Goal: Transaction & Acquisition: Register for event/course

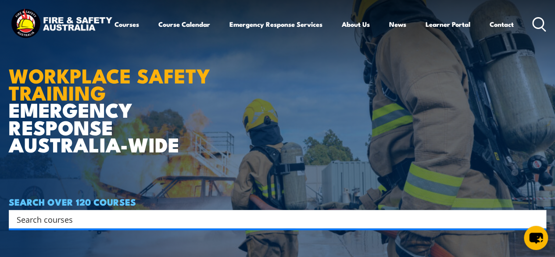
click at [158, 35] on link "Course Calendar" at bounding box center [184, 24] width 52 height 21
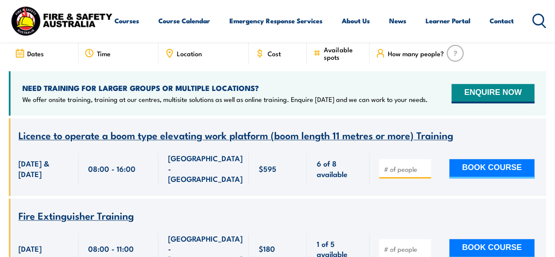
click at [395, 164] on input "number" at bounding box center [406, 168] width 44 height 9
type input "1"
click at [424, 164] on input "1" at bounding box center [406, 168] width 44 height 9
click at [477, 159] on button "BOOK COURSE" at bounding box center [491, 168] width 85 height 19
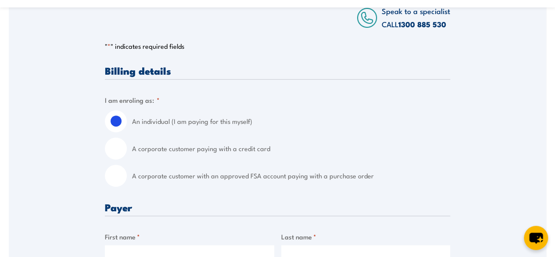
scroll to position [175, 0]
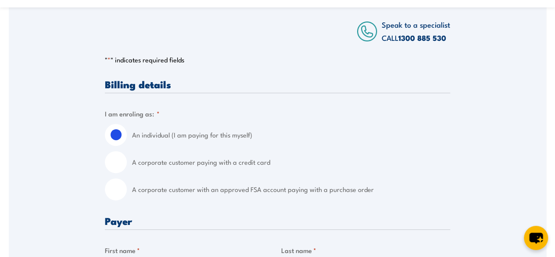
click at [115, 178] on input "A corporate customer with an approved FSA account paying with a purchase order" at bounding box center [116, 189] width 22 height 22
radio input "true"
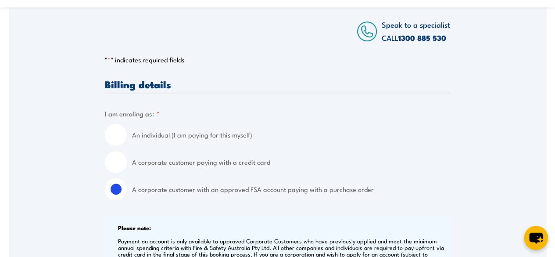
click at [114, 187] on input "A corporate customer with an approved FSA account paying with a purchase order" at bounding box center [116, 189] width 22 height 22
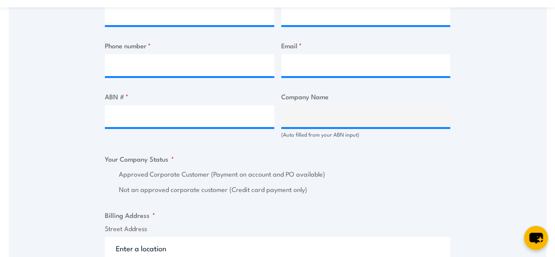
scroll to position [482, 0]
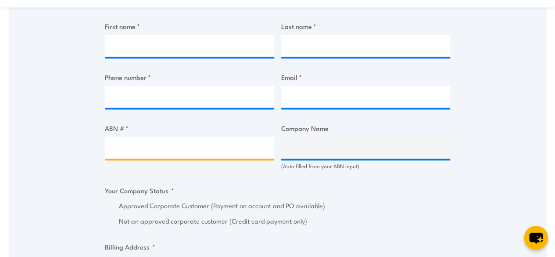
click at [145, 149] on input "ABN # *" at bounding box center [189, 147] width 169 height 22
type input "31277330556"
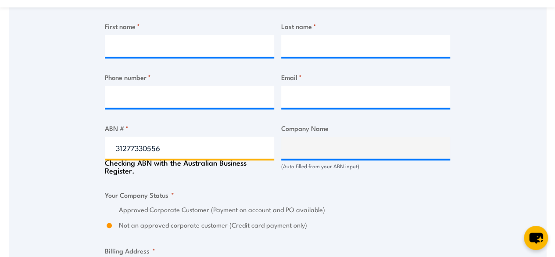
type input "THE TRUSTEE FOR ARMABEDDING NO 2 TRUST"
radio input "true"
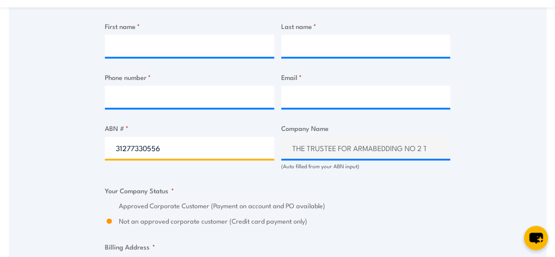
type input "31277330556"
